Goal: Task Accomplishment & Management: Use online tool/utility

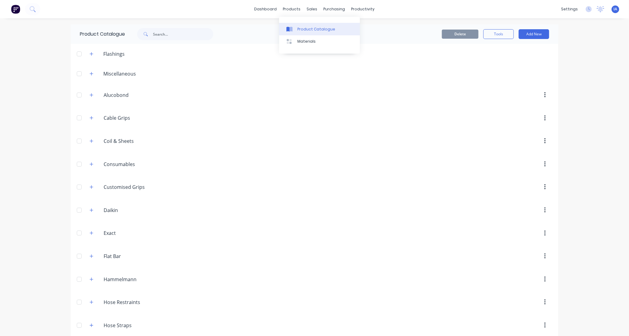
click at [306, 29] on div "Product Catalogue" at bounding box center [317, 29] width 38 height 5
click at [173, 29] on input "text" at bounding box center [183, 34] width 60 height 12
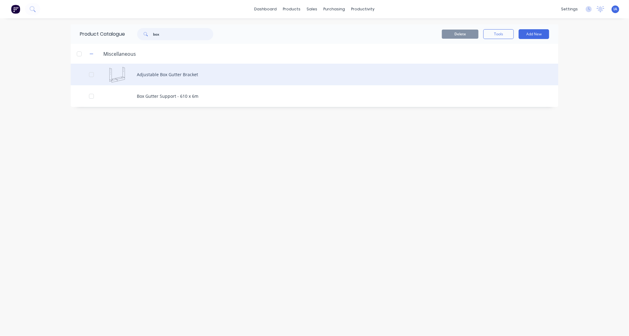
type input "box"
click at [201, 73] on div "Adjustable Box Gutter Bracket" at bounding box center [315, 75] width 488 height 22
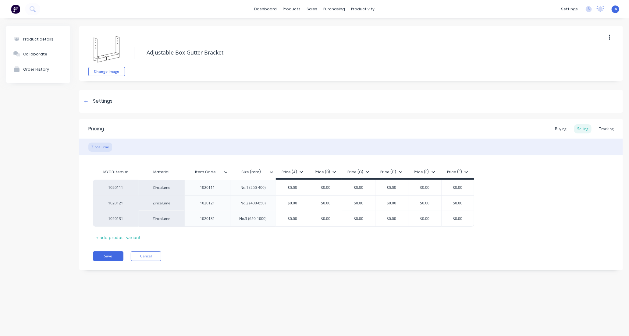
type textarea "x"
click at [607, 130] on div "Tracking" at bounding box center [606, 128] width 21 height 9
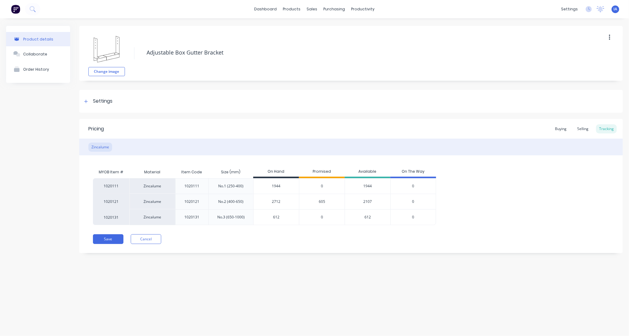
click at [265, 216] on input "612" at bounding box center [276, 217] width 45 height 5
type input "2"
type textarea "x"
type input "9"
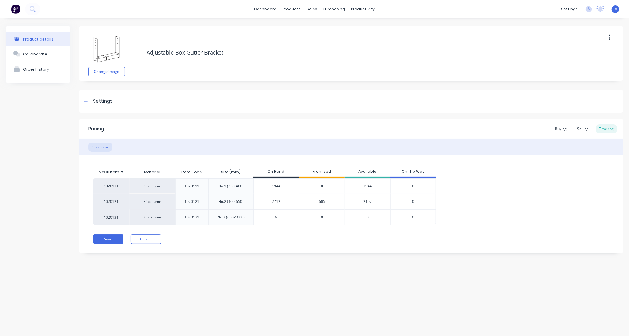
type textarea "x"
type input "900"
type textarea "x"
type input "900"
click at [267, 281] on div "Product details Collaborate Order History Change image Adjustable Box Gutter Br…" at bounding box center [314, 171] width 629 height 306
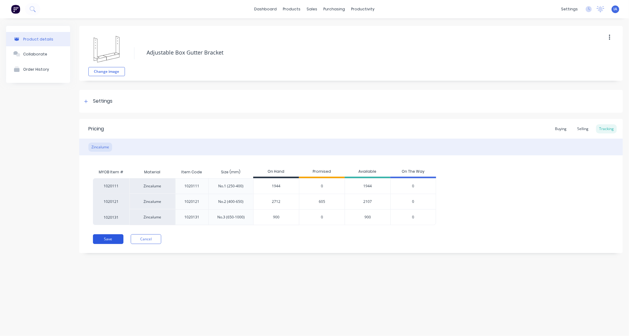
click at [104, 241] on button "Save" at bounding box center [108, 239] width 30 height 10
type textarea "x"
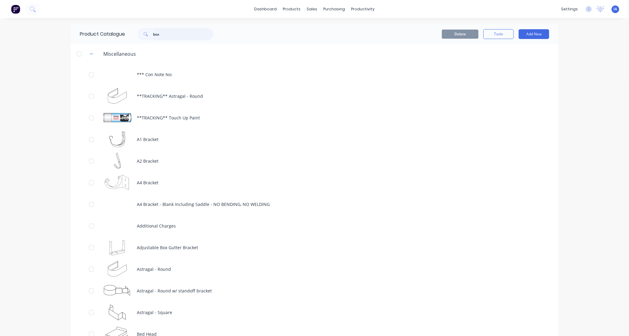
drag, startPoint x: 173, startPoint y: 33, endPoint x: 173, endPoint y: 30, distance: 3.1
click at [173, 33] on input "box" at bounding box center [183, 34] width 60 height 12
type input "b"
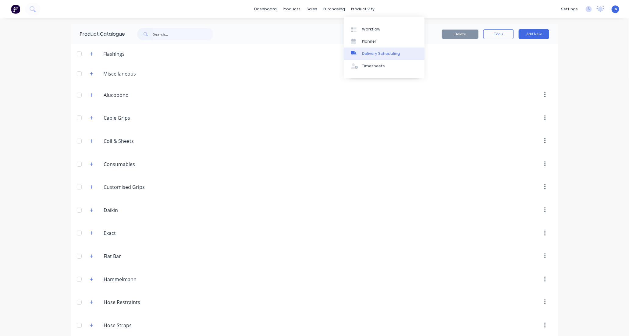
click at [380, 54] on div "Delivery Scheduling" at bounding box center [381, 53] width 38 height 5
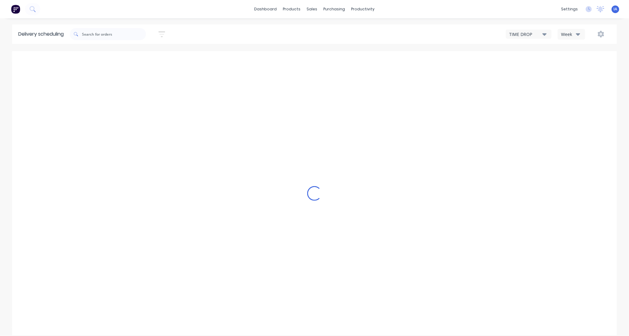
type input "[DATE] - [DATE]"
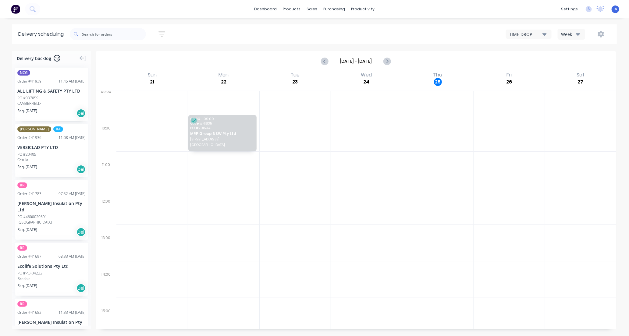
scroll to position [169, 0]
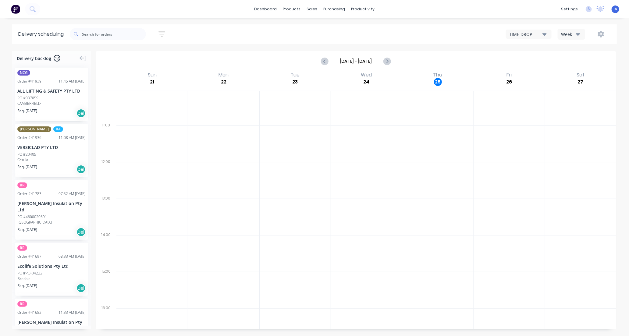
click at [545, 32] on icon "button" at bounding box center [545, 34] width 4 height 7
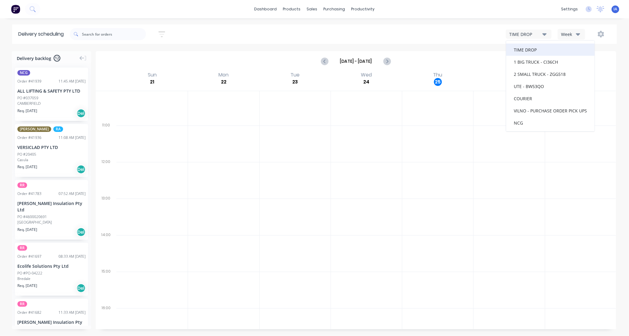
click at [538, 50] on div "TIME DROP" at bounding box center [550, 50] width 88 height 12
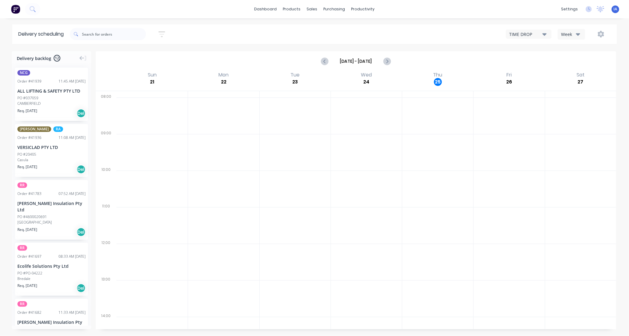
scroll to position [88, 0]
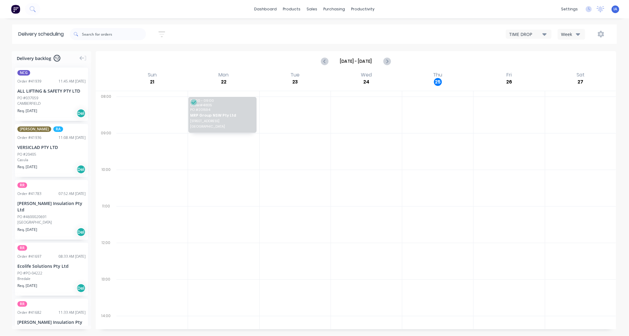
click at [544, 34] on icon "button" at bounding box center [545, 34] width 4 height 2
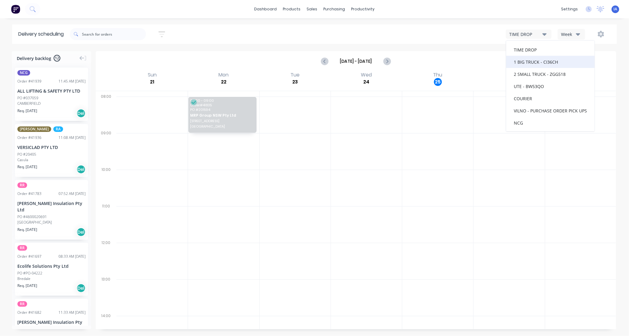
click at [541, 59] on div "1 BIG TRUCK - CI36CH" at bounding box center [550, 62] width 88 height 12
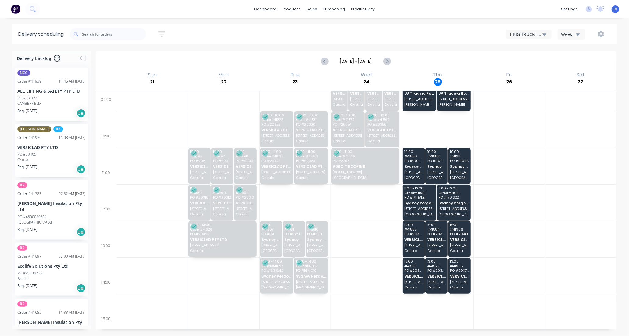
scroll to position [122, 0]
